Goal: Task Accomplishment & Management: Manage account settings

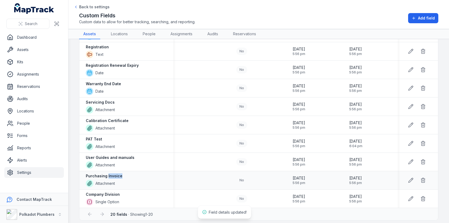
click at [117, 174] on strong "Purchasing Invoice" at bounding box center [104, 175] width 37 height 5
click at [196, 178] on div at bounding box center [201, 180] width 56 height 4
click at [407, 177] on button at bounding box center [411, 180] width 10 height 10
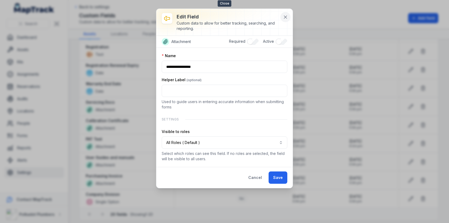
click at [282, 17] on button at bounding box center [285, 17] width 10 height 10
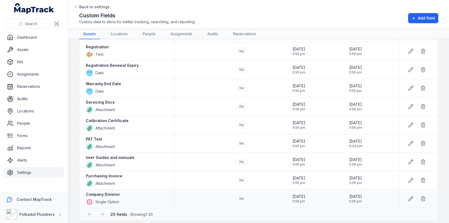
click at [115, 192] on strong "Company Division" at bounding box center [103, 194] width 34 height 5
click at [422, 197] on icon at bounding box center [423, 197] width 4 height 0
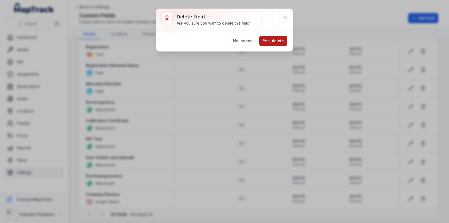
click at [279, 41] on button "Yes, delete" at bounding box center [273, 41] width 28 height 10
